Goal: Task Accomplishment & Management: Manage account settings

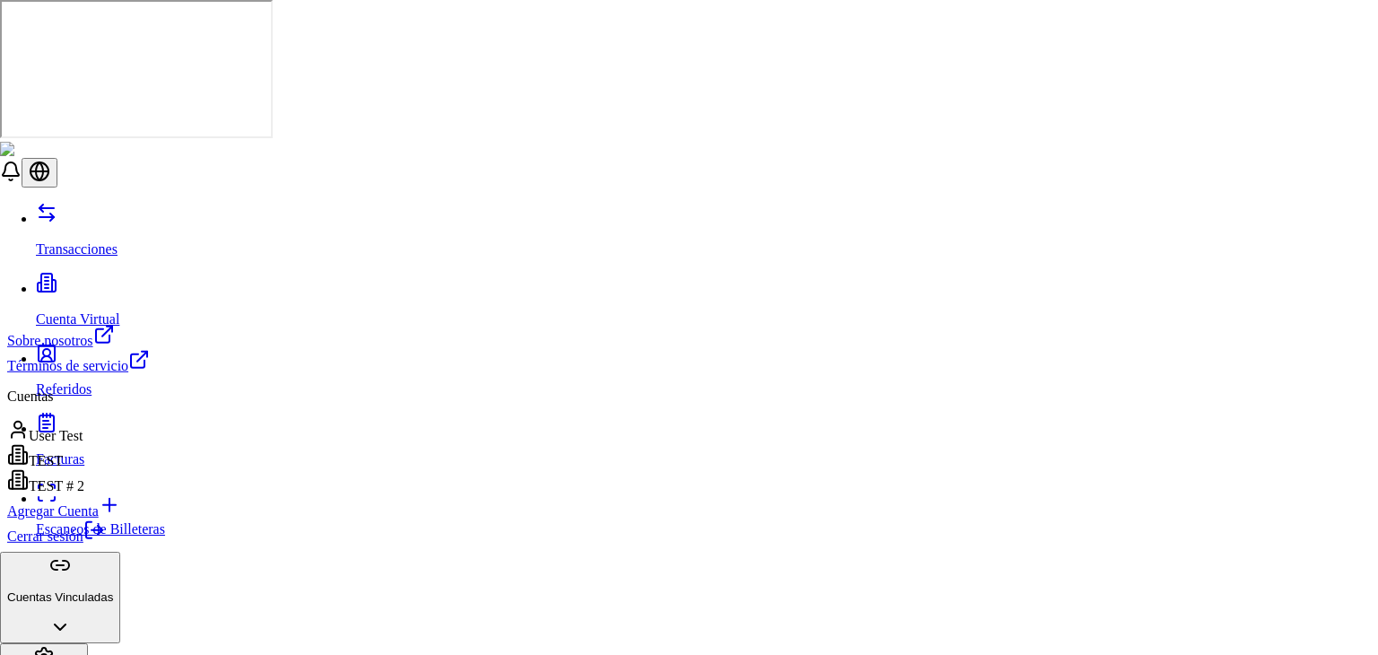
click at [150, 544] on div "Cerrar sesión" at bounding box center [78, 531] width 143 height 25
click at [105, 541] on icon at bounding box center [94, 530] width 22 height 22
